Goal: Check status: Check status

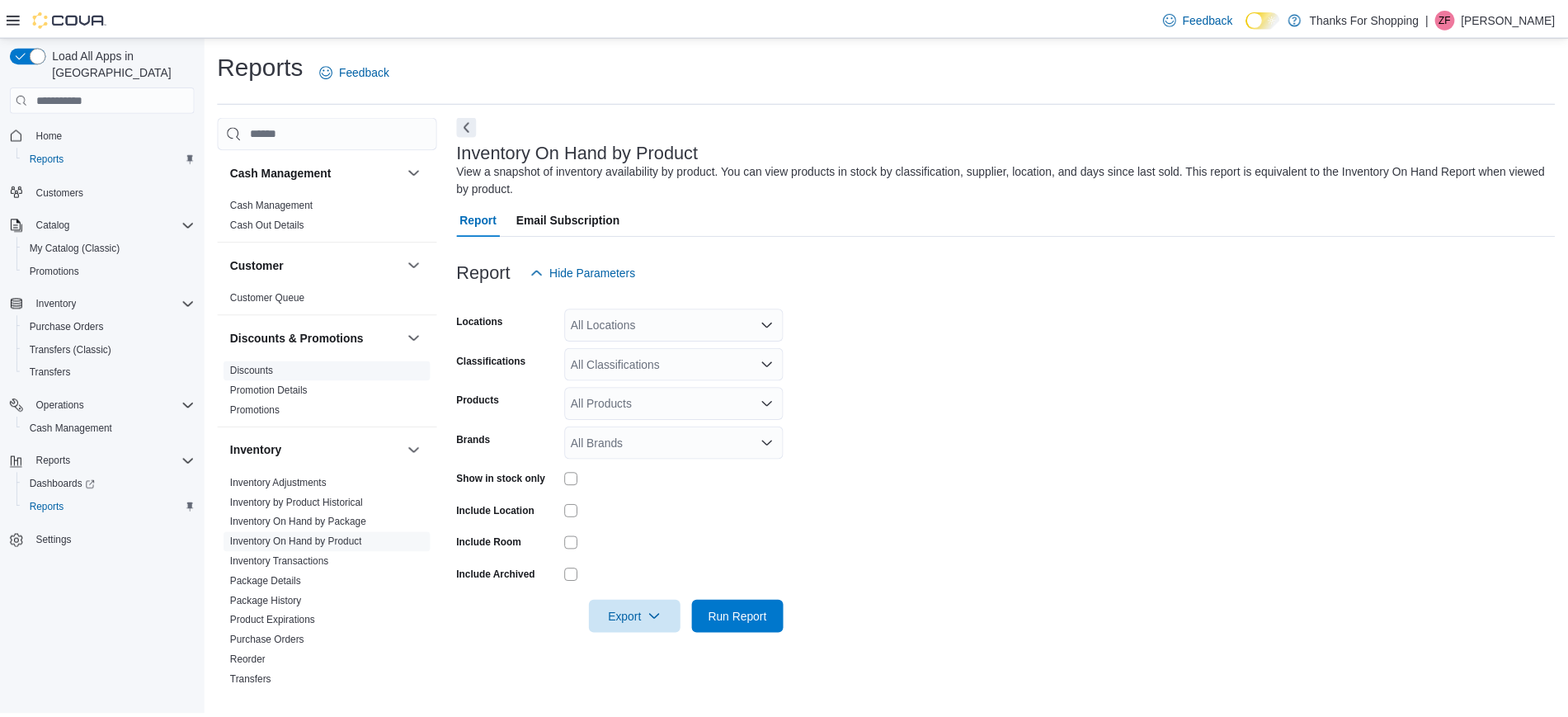
scroll to position [786, 0]
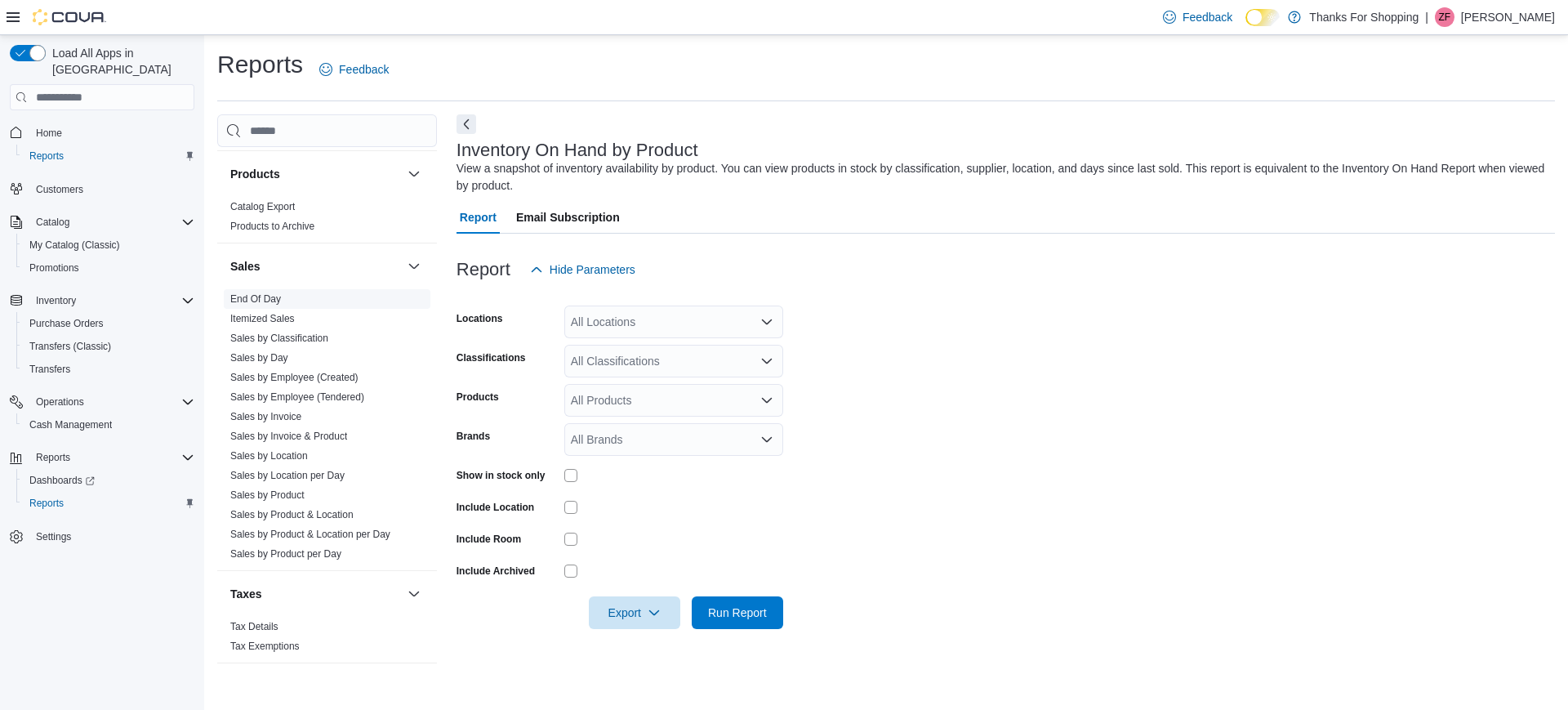
click at [258, 301] on link "End Of Day" at bounding box center [255, 299] width 50 height 12
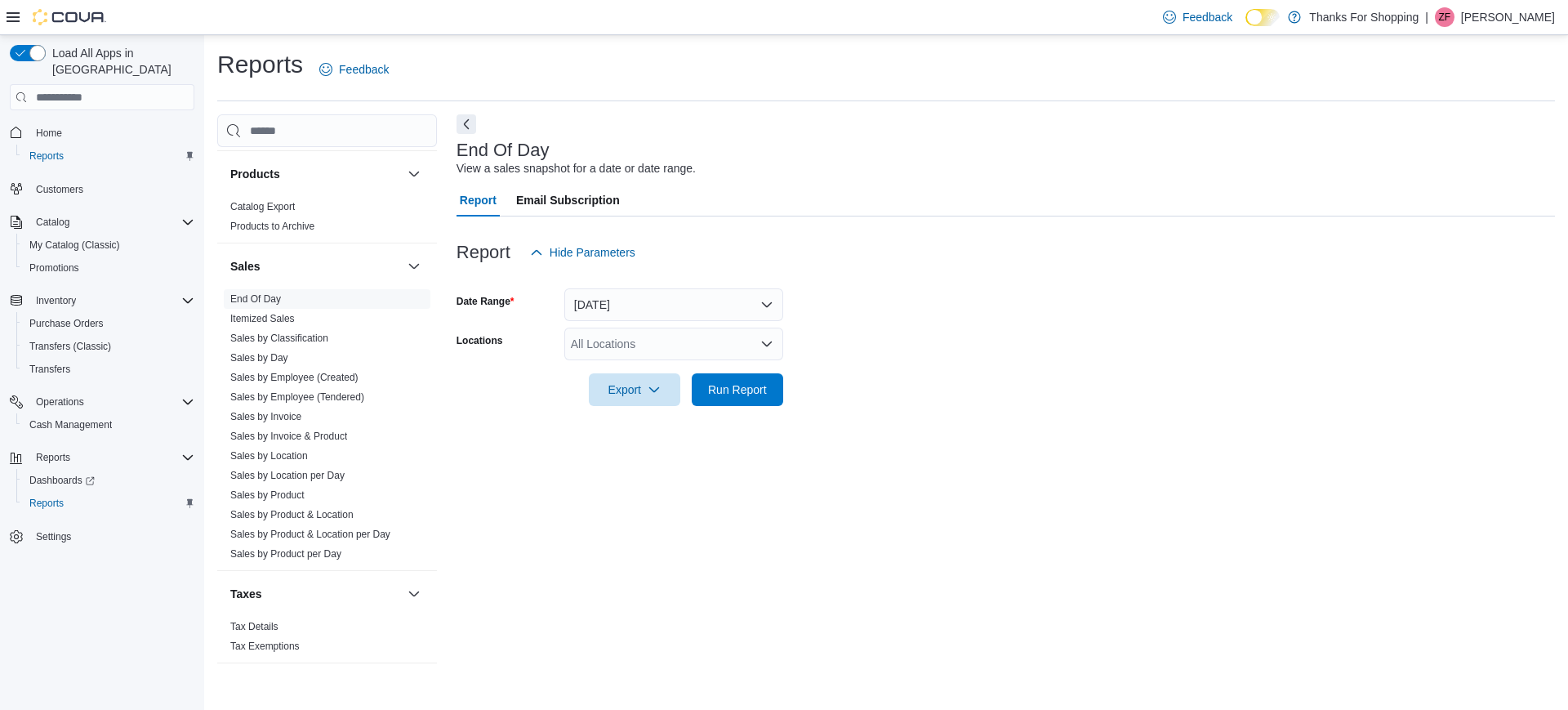
click at [692, 349] on div "All Locations" at bounding box center [673, 344] width 219 height 33
type input "*****"
click at [655, 375] on span "[GEOGRAPHIC_DATA]" at bounding box center [666, 371] width 119 height 16
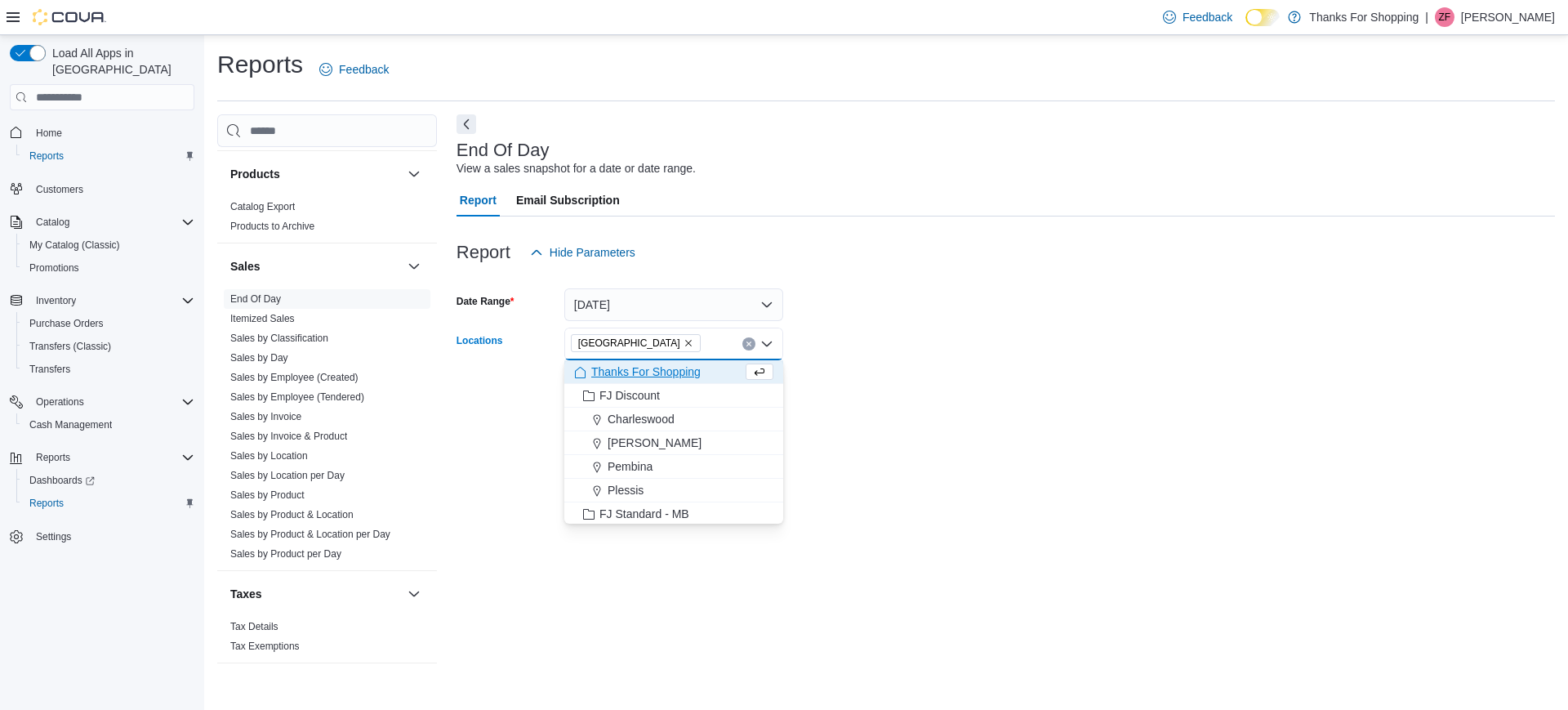
click at [935, 365] on div at bounding box center [1006, 367] width 1099 height 14
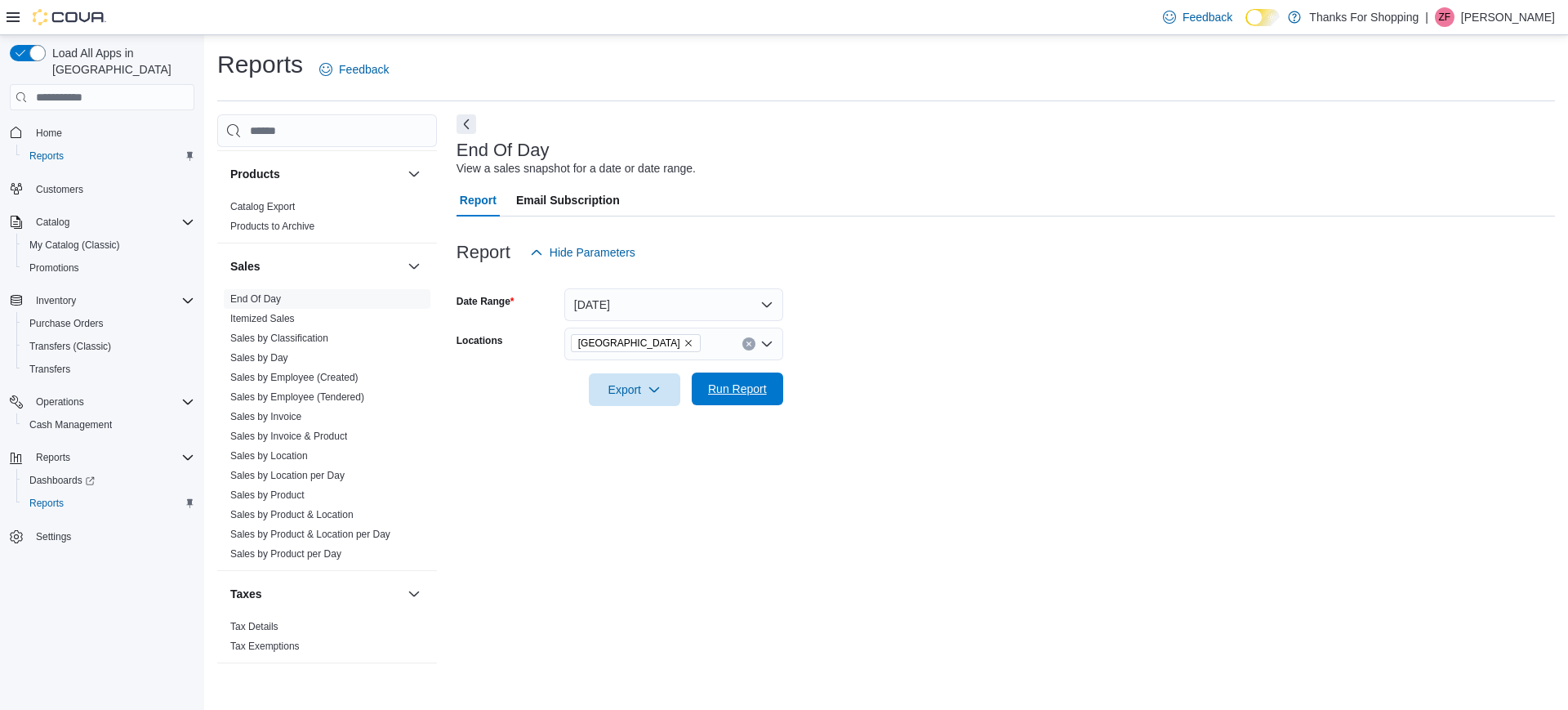
click at [742, 395] on span "Run Report" at bounding box center [737, 388] width 59 height 16
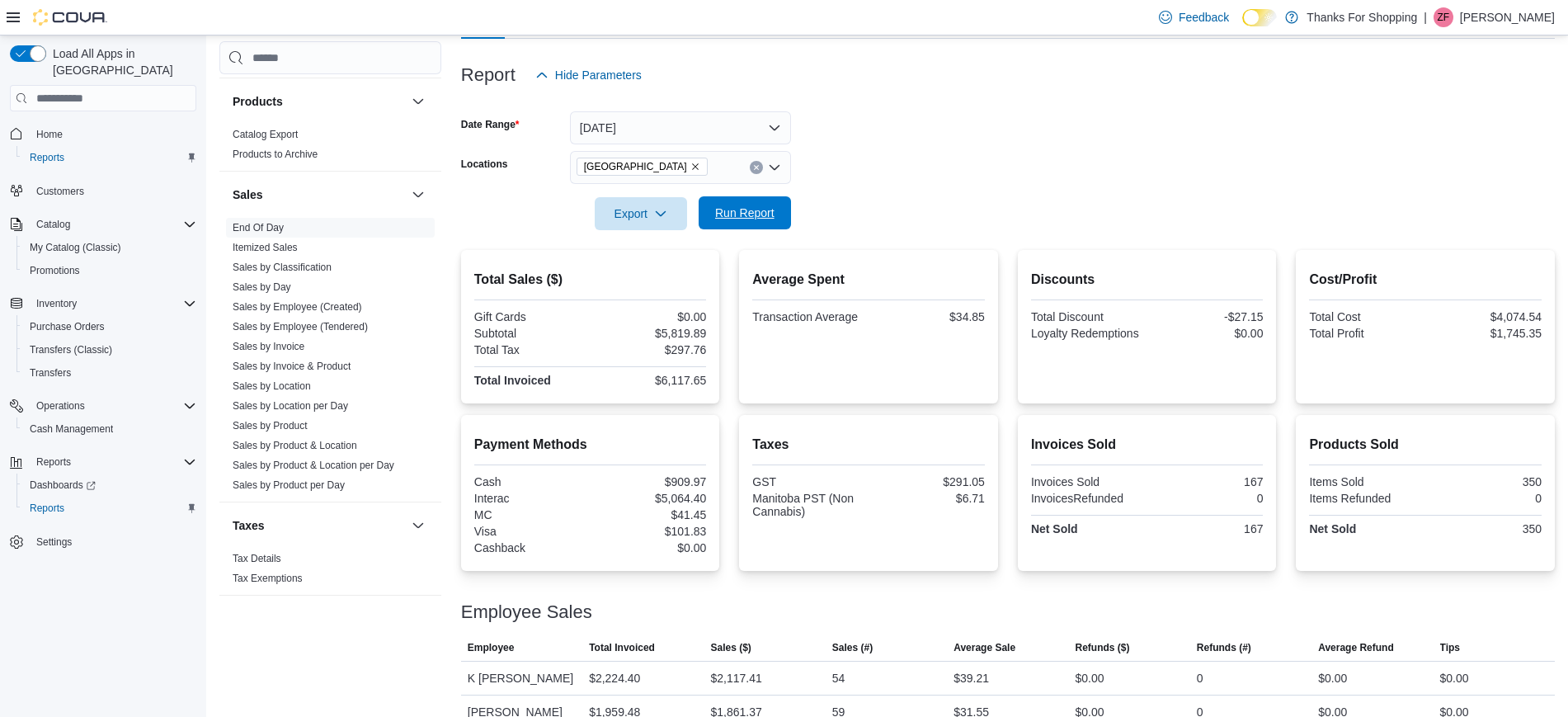
scroll to position [273, 0]
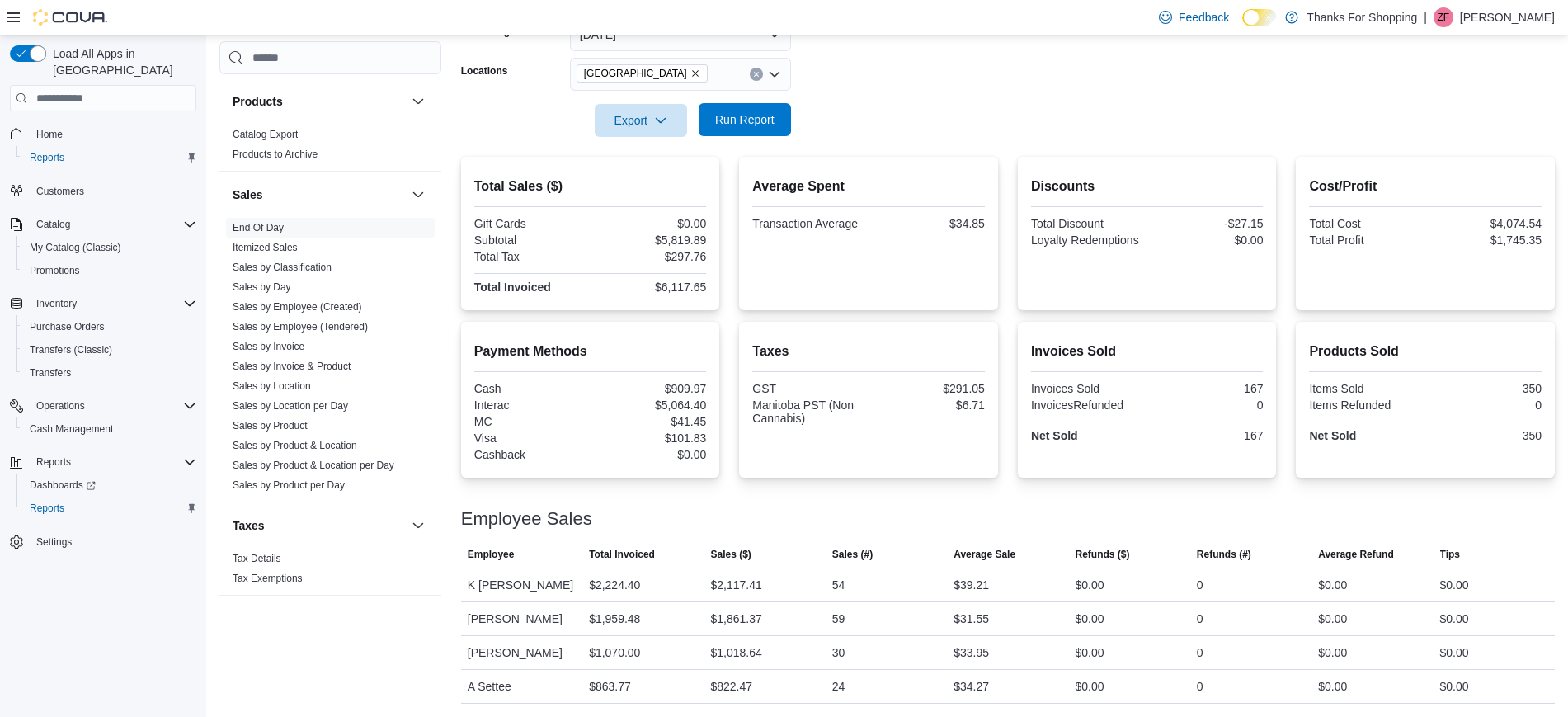
click at [749, 399] on div "Taxes GST $291.05 Manitoba PST (Non Cannabis) $6.71" at bounding box center [869, 400] width 259 height 156
